Goal: Transaction & Acquisition: Purchase product/service

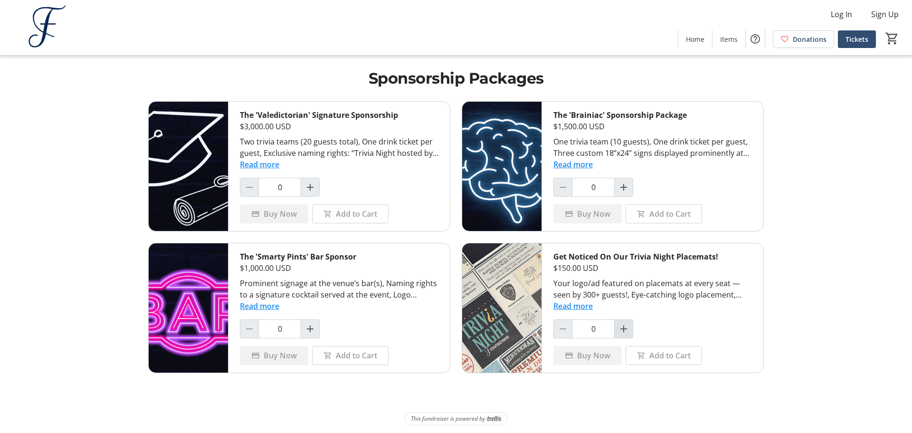
click at [623, 329] on mat-icon "Increment by one" at bounding box center [623, 328] width 11 height 11
type input "1"
click at [594, 355] on span "Buy Now" at bounding box center [593, 355] width 33 height 11
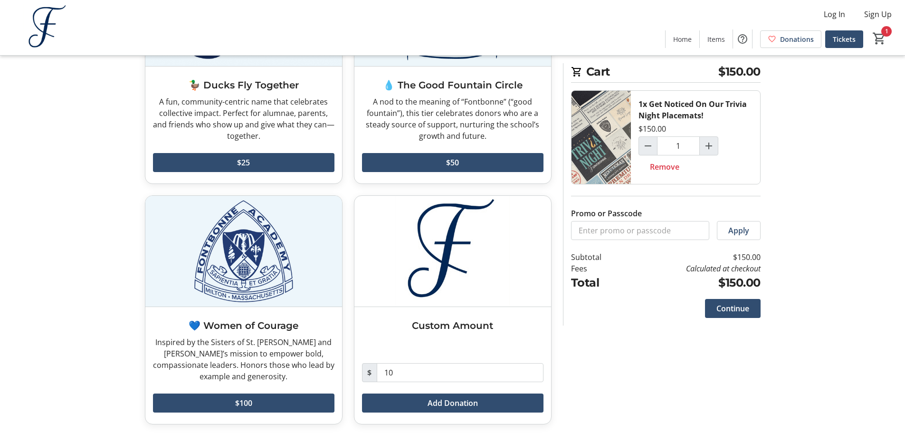
scroll to position [155, 0]
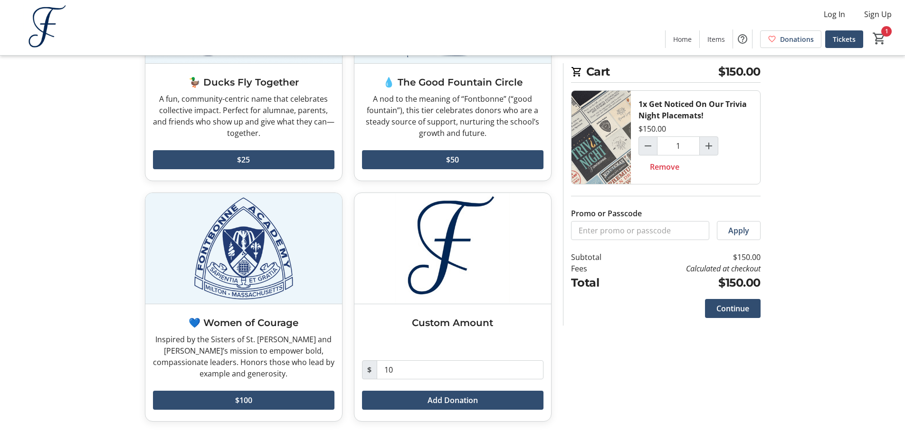
drag, startPoint x: 734, startPoint y: 310, endPoint x: 680, endPoint y: 347, distance: 66.0
click at [680, 347] on div "Would you like to add a donation? 🦆 Ducks Fly Together A fun, community-centric…" at bounding box center [452, 178] width 627 height 509
click at [729, 310] on span "Continue" at bounding box center [732, 308] width 33 height 11
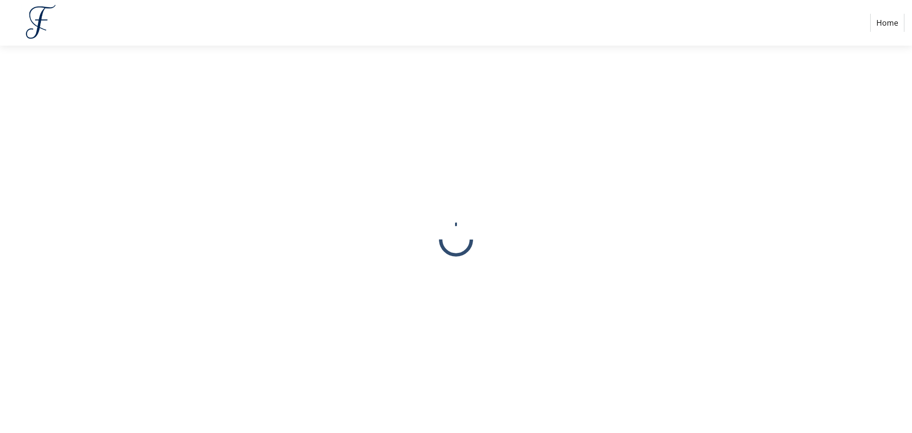
select select
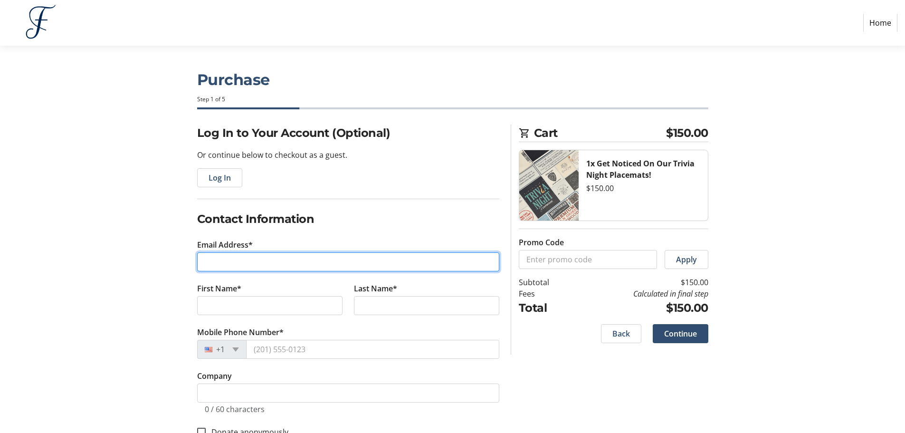
click at [209, 263] on input "Email Address*" at bounding box center [348, 261] width 302 height 19
type input "[EMAIL_ADDRESS][DOMAIN_NAME]"
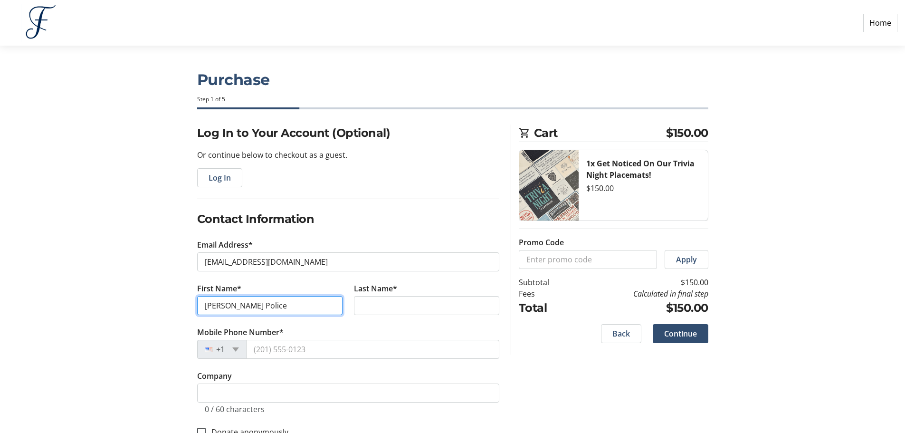
type input "[PERSON_NAME] Police"
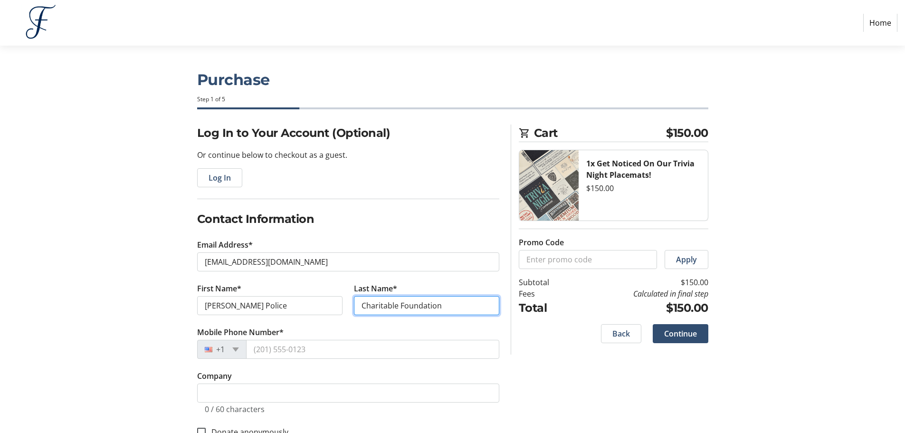
type input "Charitable Foundation"
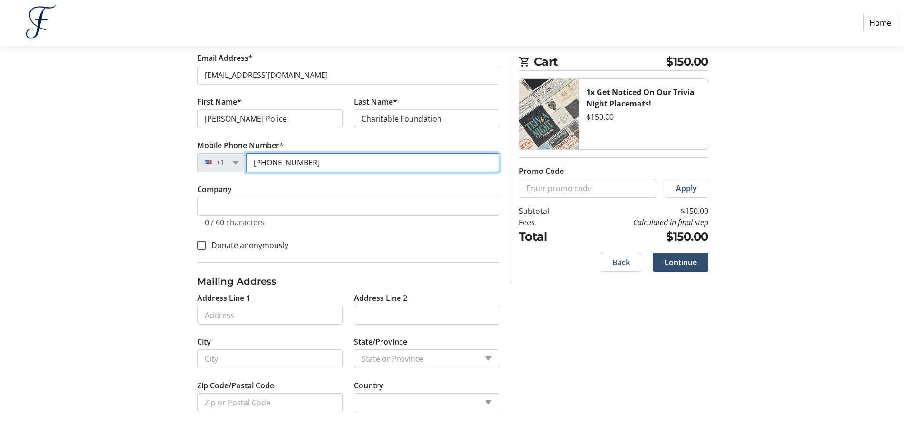
scroll to position [189, 0]
type input "[PHONE_NUMBER]"
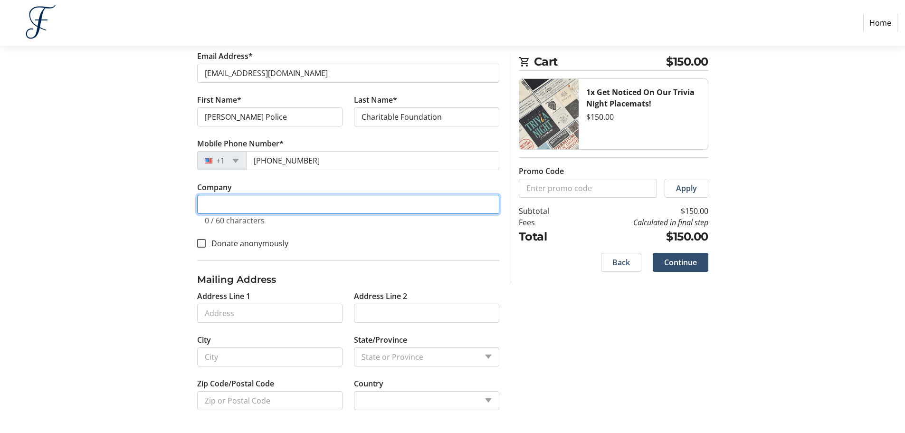
click at [273, 208] on input "Company" at bounding box center [348, 204] width 302 height 19
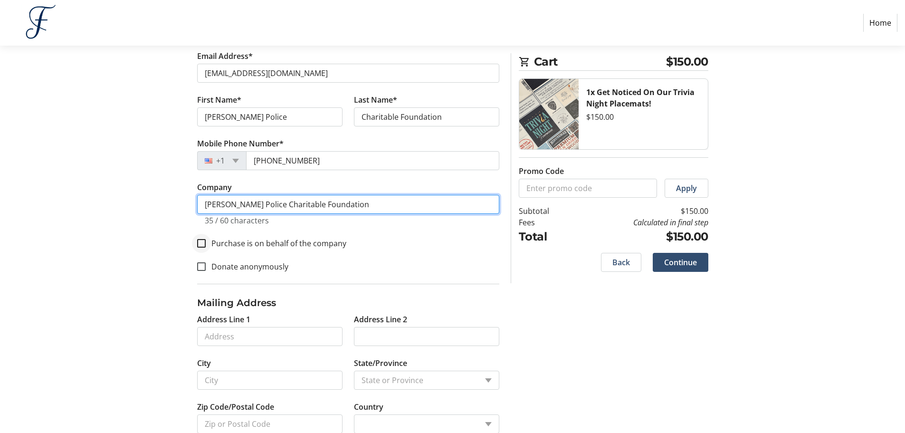
type input "[PERSON_NAME] Police Charitable Foundation"
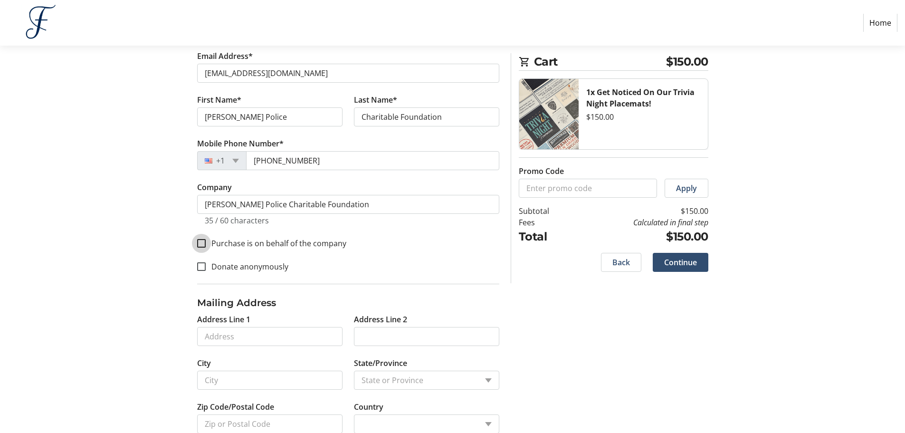
click at [202, 245] on input "Purchase is on behalf of the company" at bounding box center [201, 243] width 9 height 9
checkbox input "true"
click at [250, 333] on input "Address Line 1" at bounding box center [269, 336] width 145 height 19
type input "[STREET_ADDRESS]"
type input "[PERSON_NAME]"
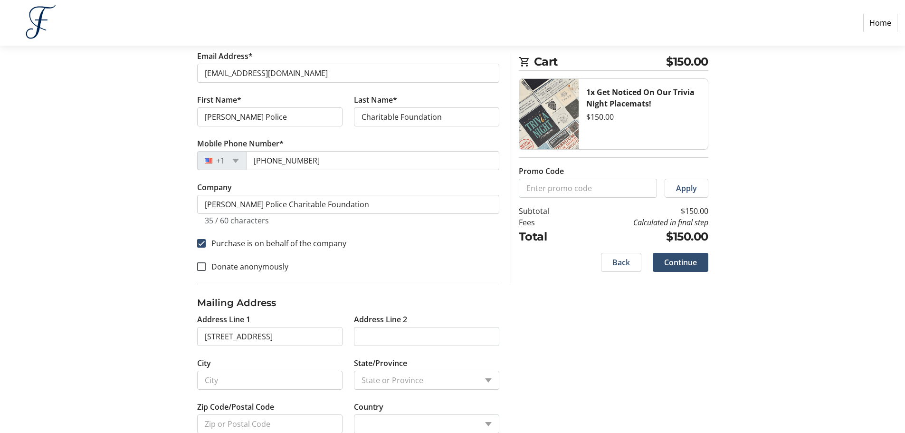
type input "02186"
select select "US"
select select "MA"
click at [580, 342] on div "Log In to Your Account (Optional) Or continue below to checkout as a guest. Log…" at bounding box center [452, 196] width 627 height 520
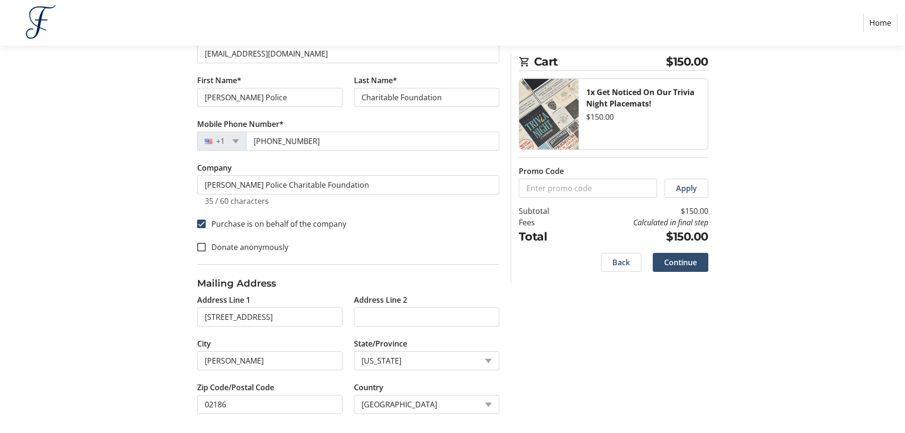
scroll to position [212, 0]
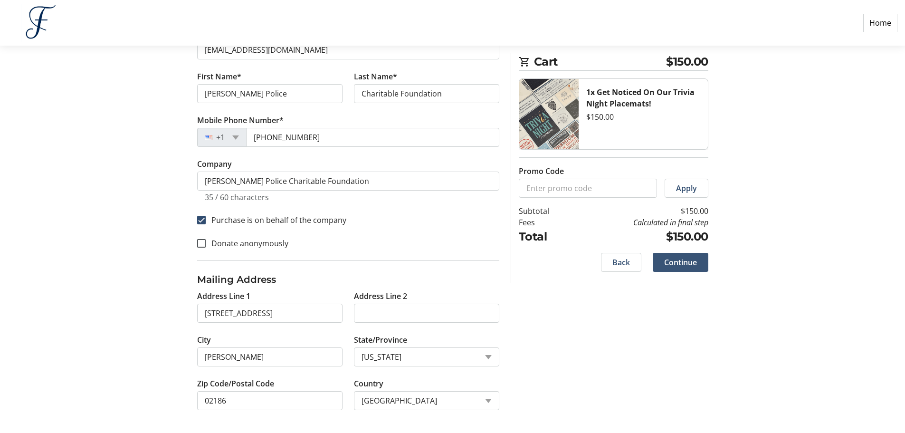
click at [682, 260] on span "Continue" at bounding box center [680, 261] width 33 height 11
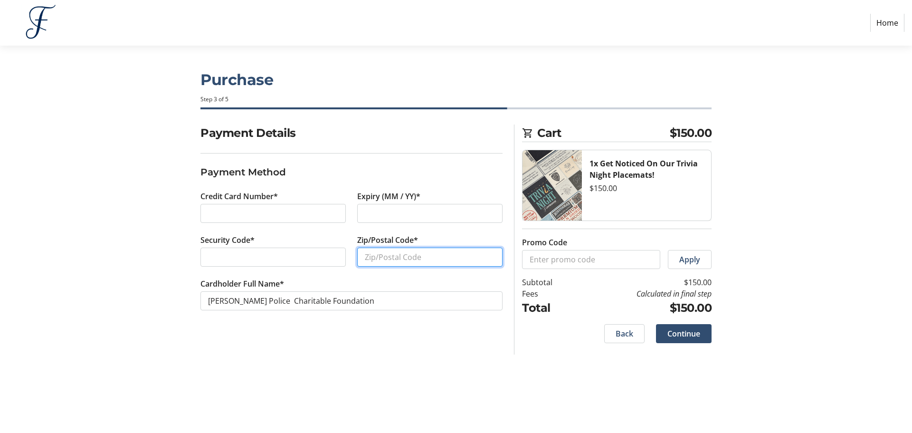
click at [389, 256] on input "Zip/Postal Code*" at bounding box center [429, 256] width 145 height 19
type input "02186"
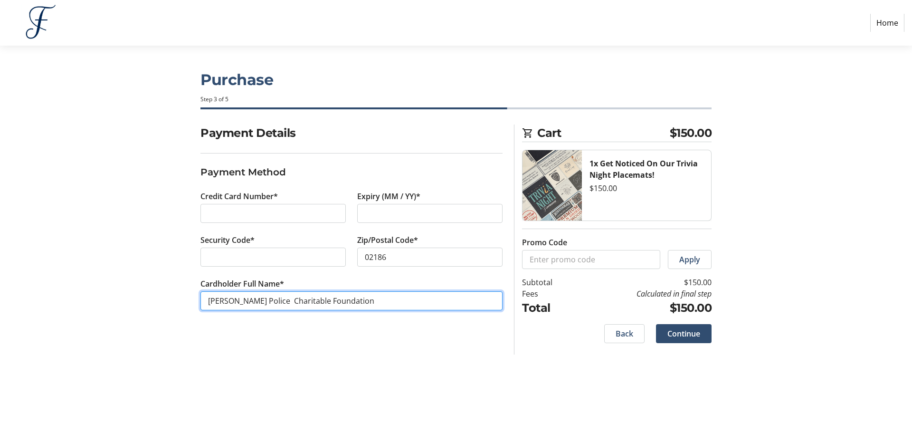
drag, startPoint x: 334, startPoint y: 300, endPoint x: 169, endPoint y: 296, distance: 165.8
click at [169, 296] on div "Payment Details Payment Method Credit Card Number* Expiry (MM / YY)* Security C…" at bounding box center [455, 239] width 627 height 230
type input "MPCF, Inc."
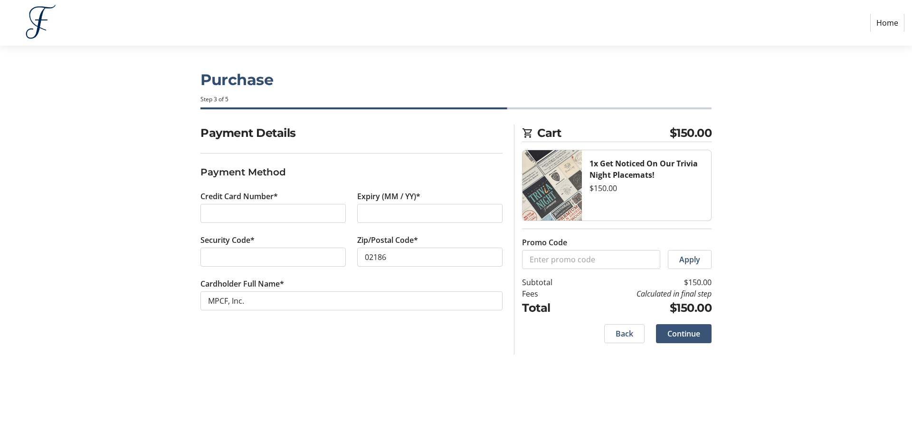
click at [687, 337] on span "Continue" at bounding box center [683, 333] width 33 height 11
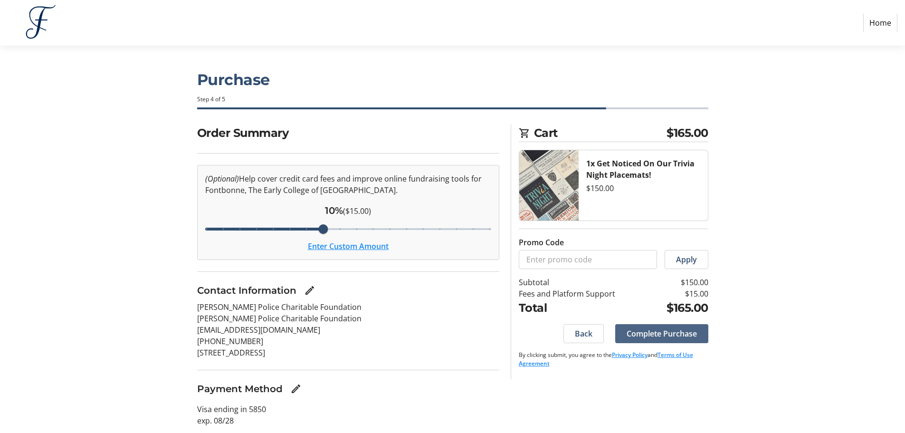
click at [675, 334] on span "Complete Purchase" at bounding box center [661, 333] width 70 height 11
